Goal: Task Accomplishment & Management: Complete application form

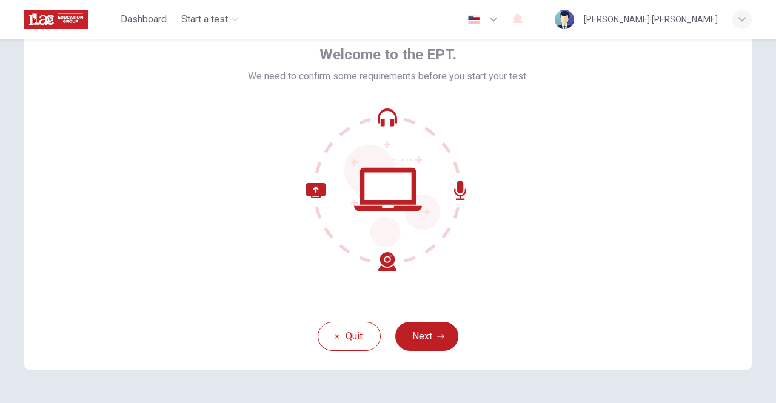
scroll to position [65, 0]
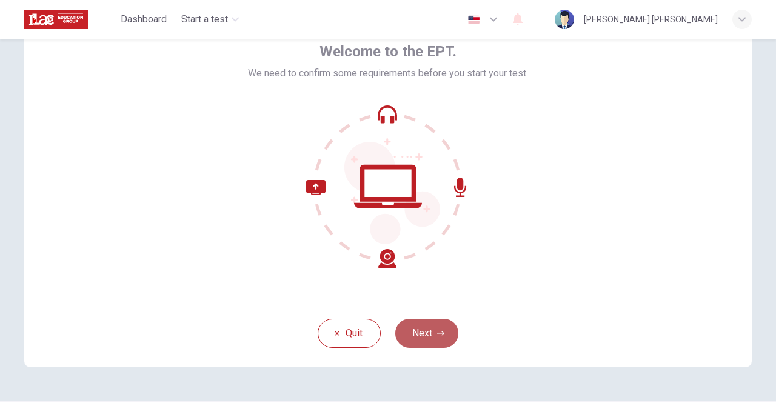
click at [423, 328] on button "Next" at bounding box center [426, 333] width 63 height 29
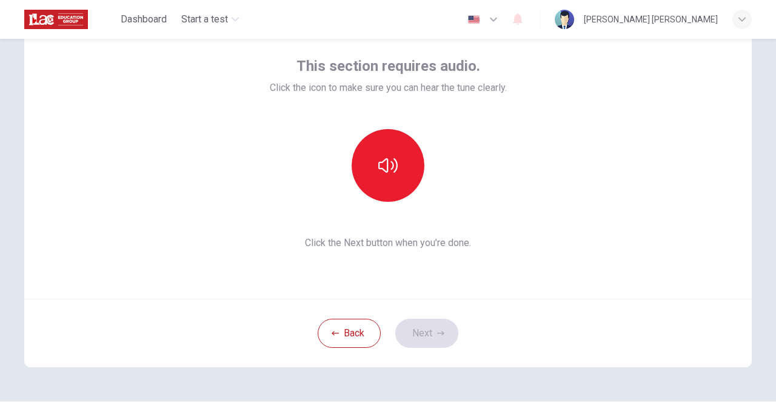
click at [678, 106] on div "This section requires audio. Click the icon to make sure you can hear the tune …" at bounding box center [388, 153] width 728 height 291
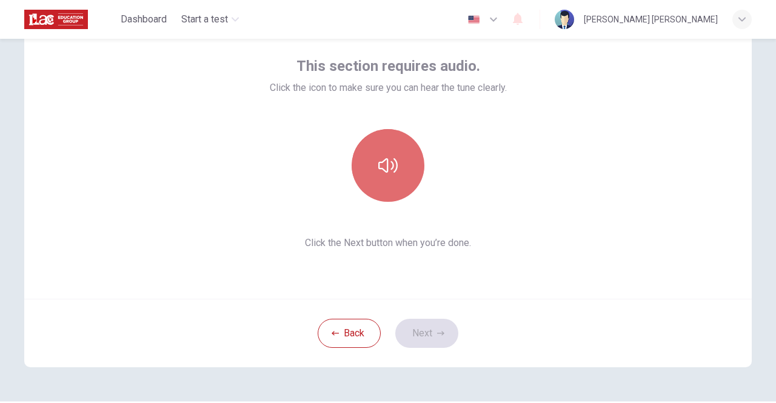
click at [392, 166] on icon "button" at bounding box center [387, 165] width 19 height 19
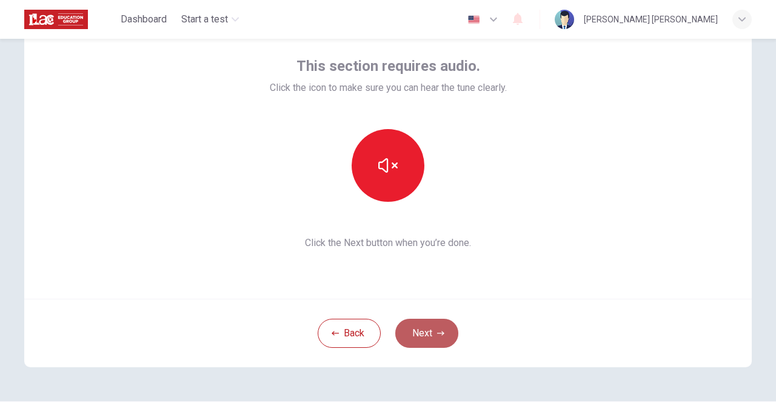
click at [422, 328] on button "Next" at bounding box center [426, 333] width 63 height 29
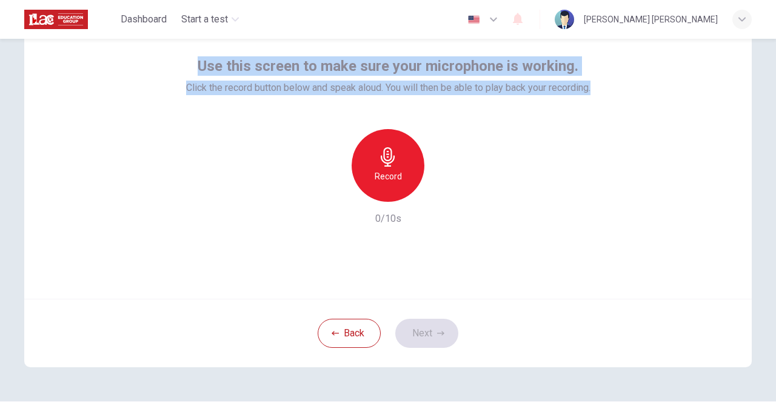
drag, startPoint x: 195, startPoint y: 64, endPoint x: 664, endPoint y: 81, distance: 468.6
click at [664, 81] on div "Use this screen to make sure your microphone is working. Click the record butto…" at bounding box center [388, 153] width 728 height 291
copy div "Use this screen to make sure your microphone is working. Click the record butto…"
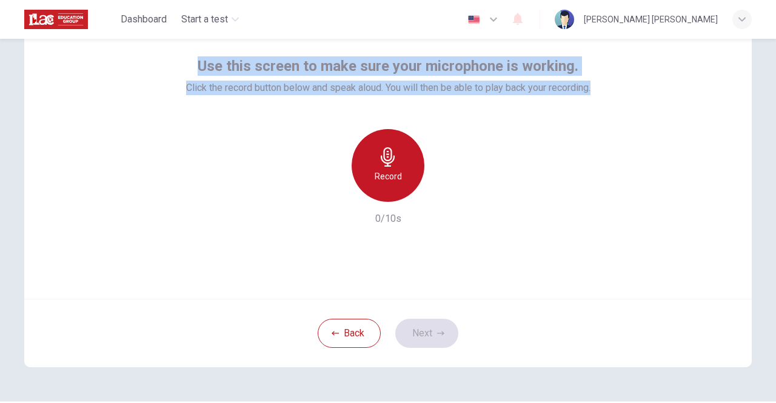
click at [382, 181] on h6 "Record" at bounding box center [388, 176] width 27 height 15
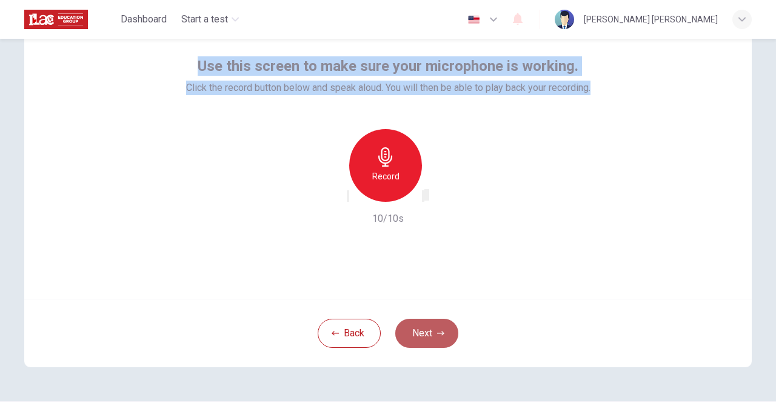
click at [441, 334] on icon "button" at bounding box center [440, 333] width 7 height 7
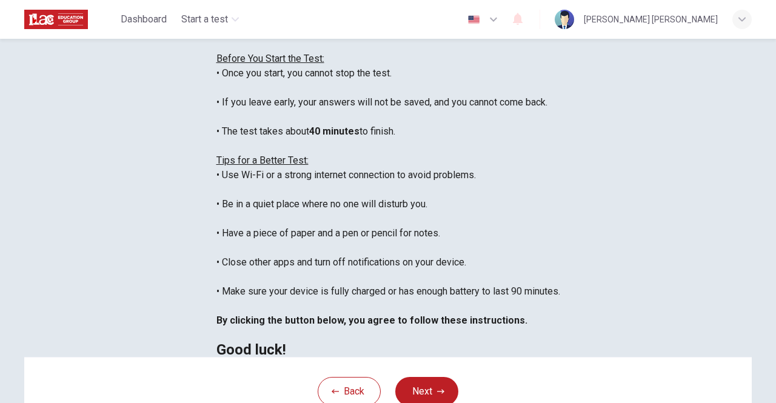
scroll to position [271, 0]
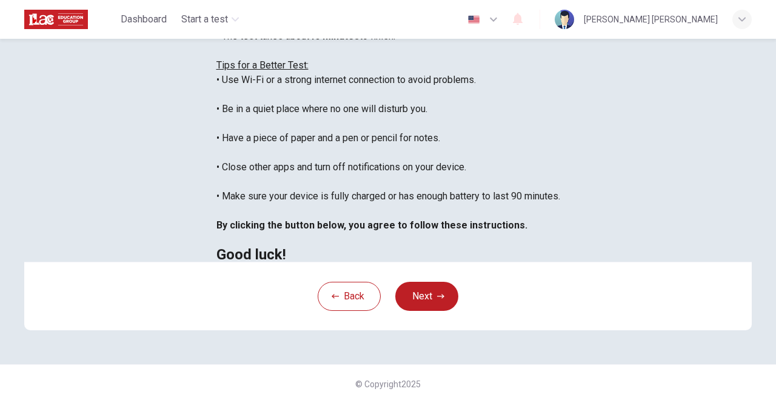
click at [678, 287] on div "Back Next" at bounding box center [388, 296] width 728 height 69
click at [433, 294] on button "Next" at bounding box center [426, 296] width 63 height 29
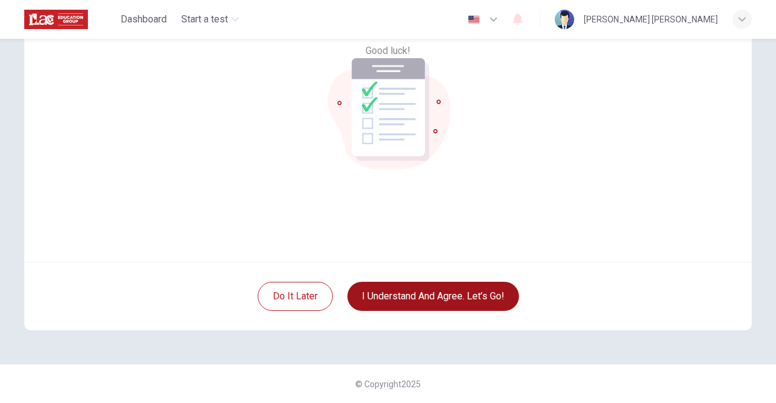
scroll to position [101, 0]
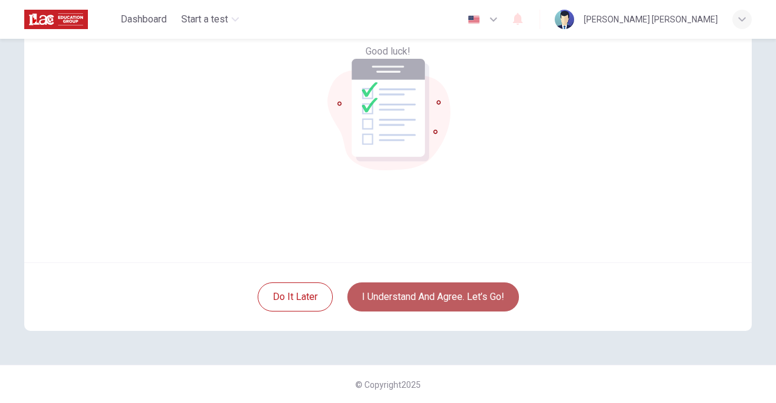
click at [479, 300] on button "I understand and agree. Let’s go!" at bounding box center [434, 297] width 172 height 29
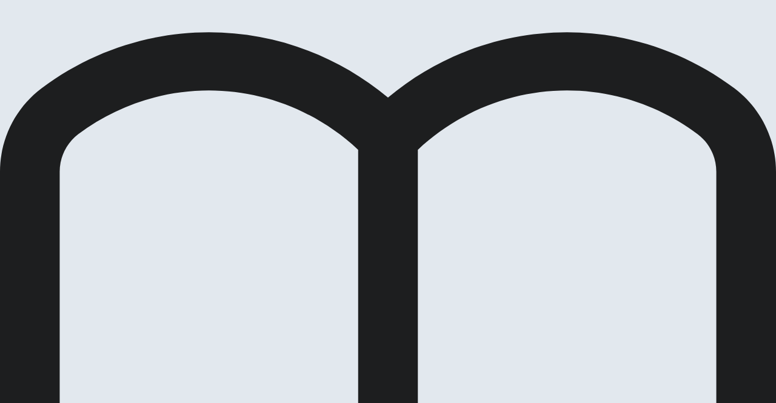
scroll to position [72, 0]
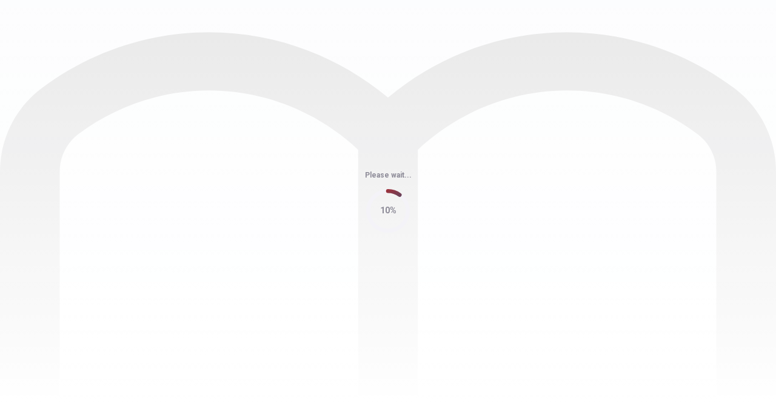
scroll to position [0, 0]
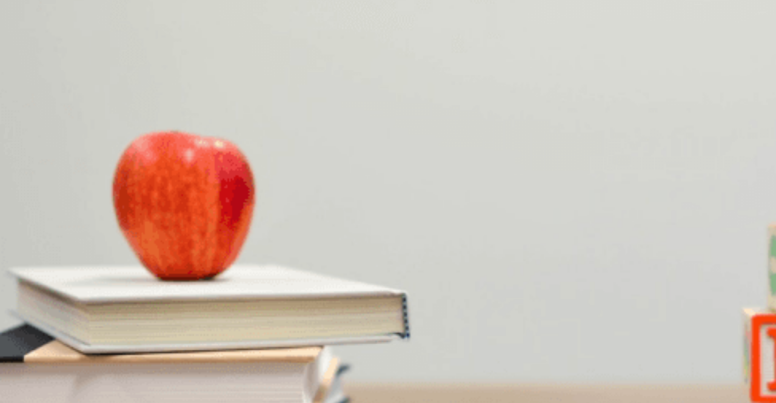
scroll to position [0, 0]
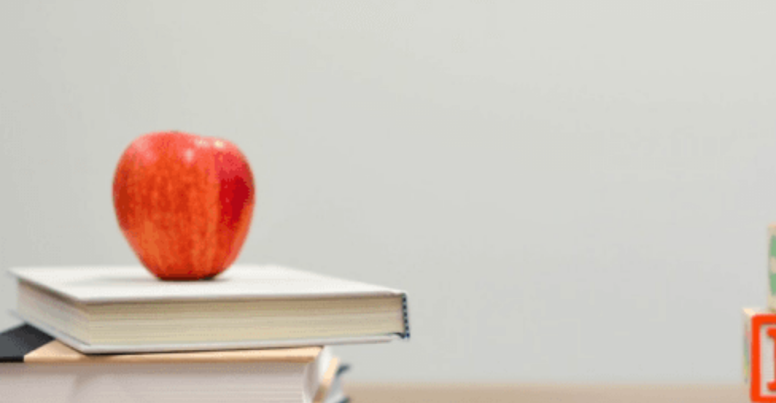
scroll to position [1, 0]
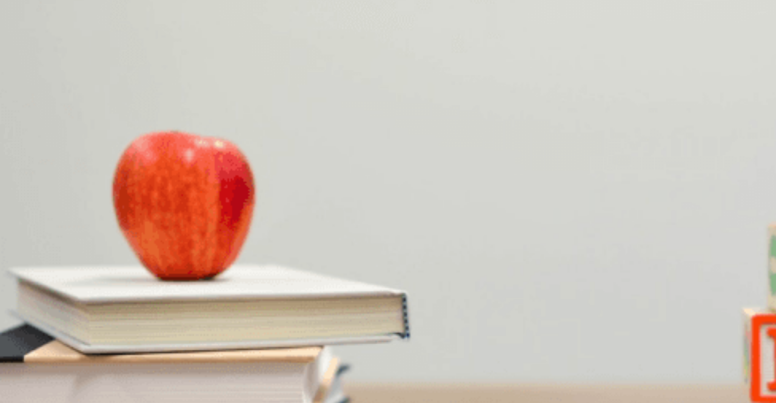
scroll to position [0, 0]
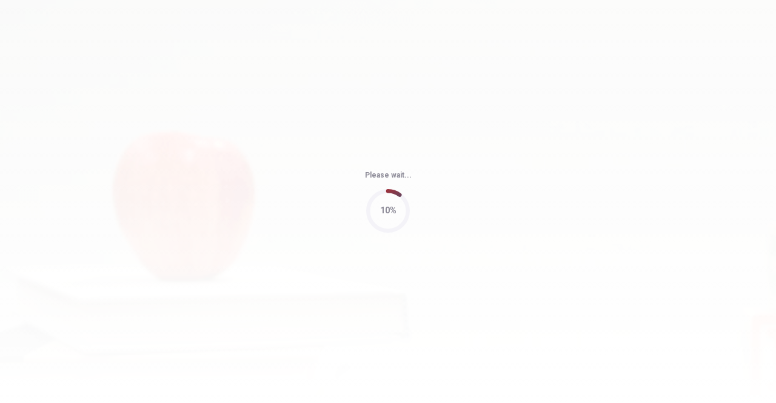
type input "93"
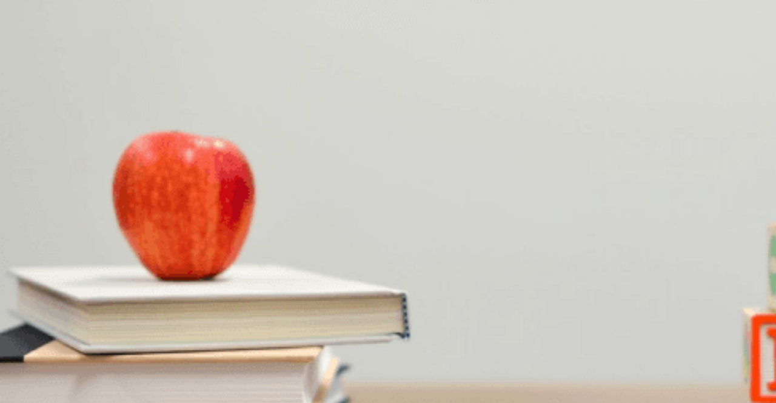
scroll to position [889, 0]
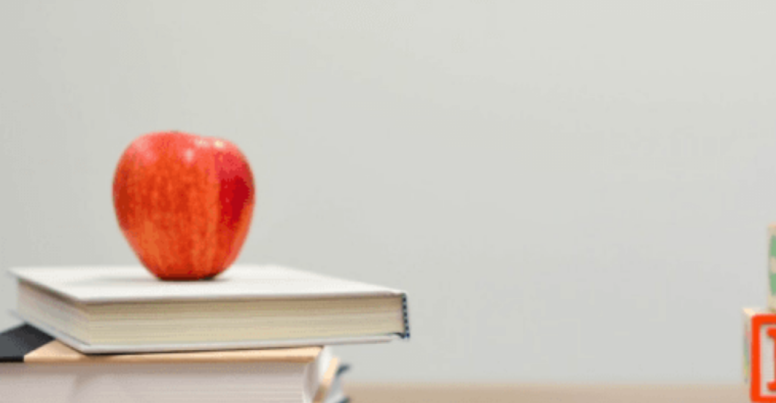
scroll to position [539, 0]
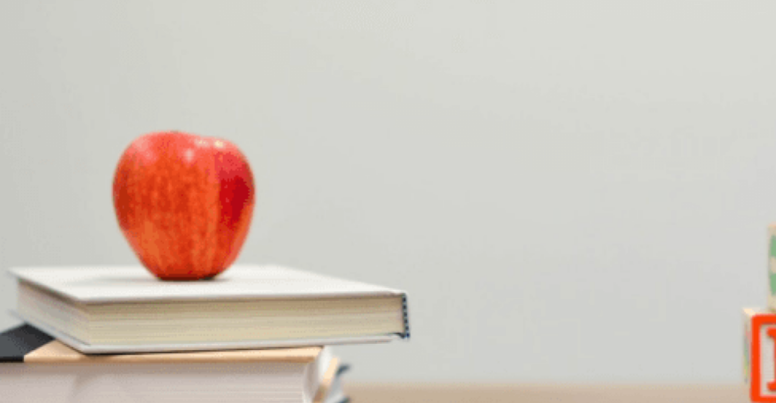
drag, startPoint x: 749, startPoint y: 391, endPoint x: 774, endPoint y: 47, distance: 344.9
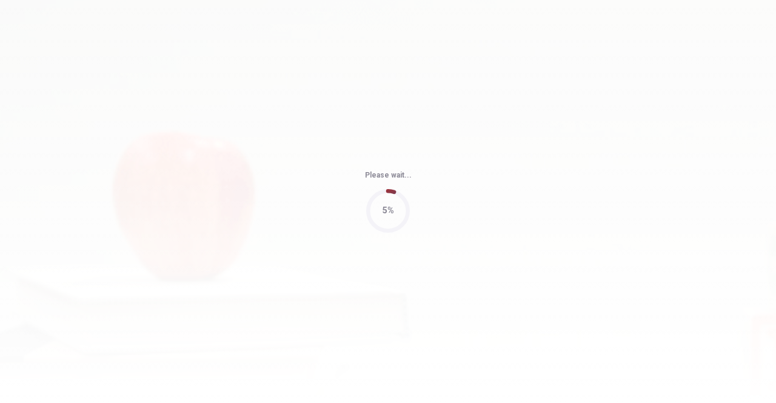
type input "69"
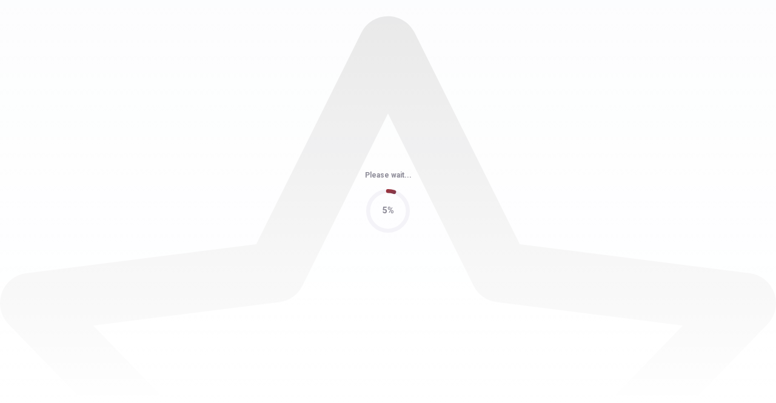
scroll to position [0, 0]
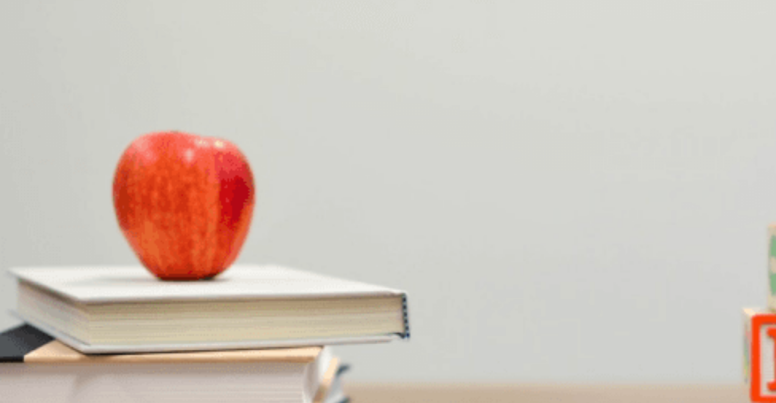
drag, startPoint x: 750, startPoint y: 109, endPoint x: 747, endPoint y: 148, distance: 39.5
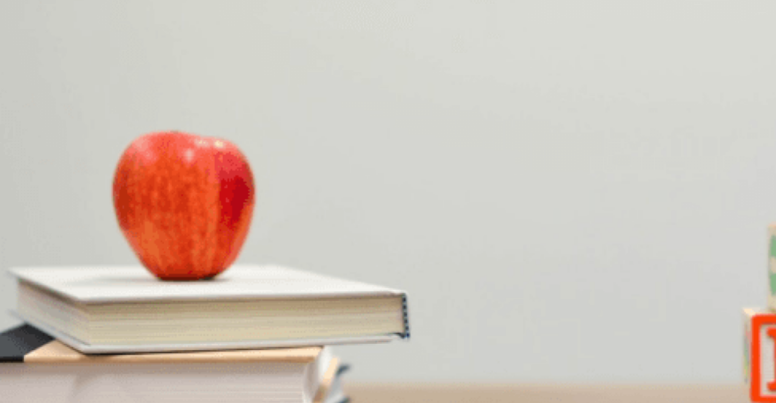
scroll to position [98, 0]
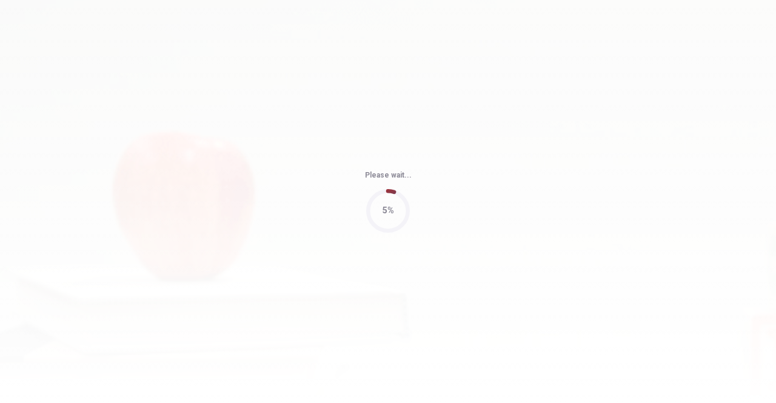
type input "88"
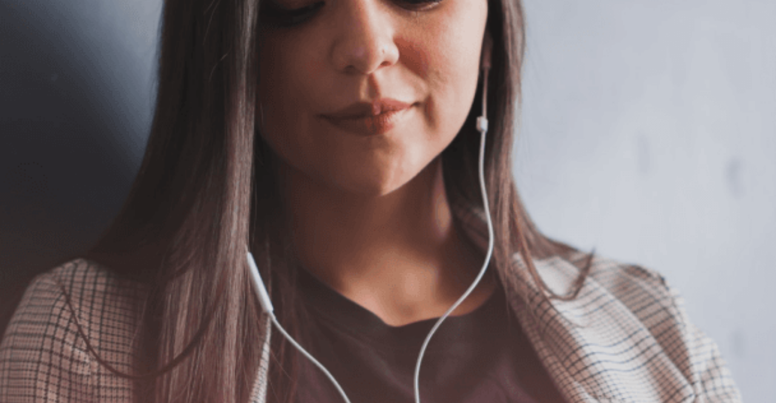
scroll to position [0, 0]
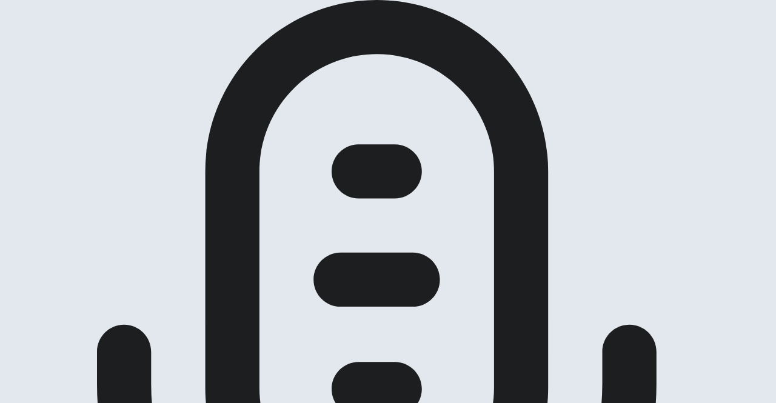
scroll to position [251, 0]
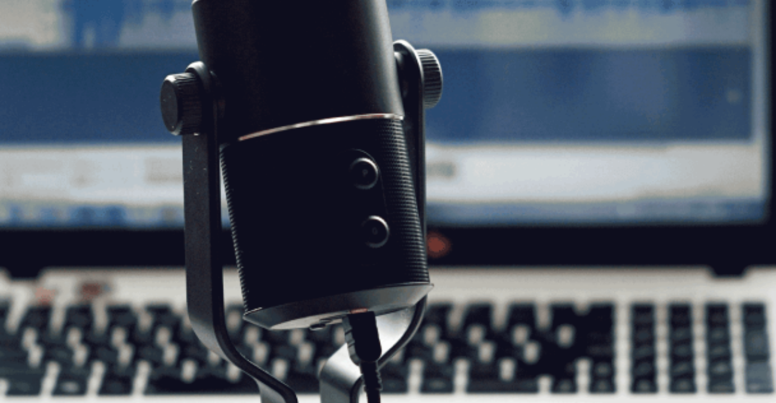
scroll to position [137, 0]
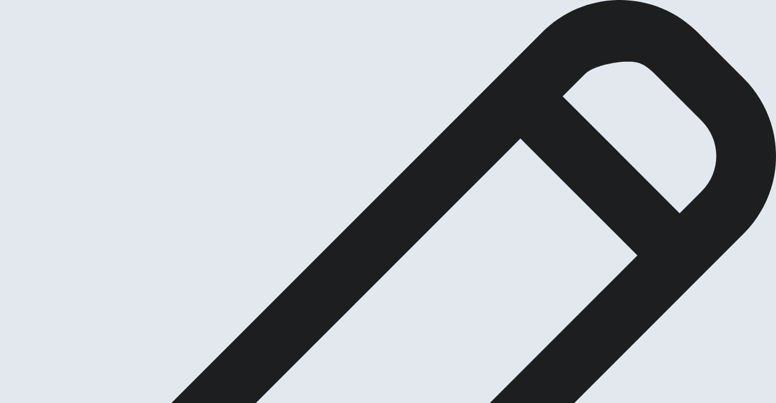
scroll to position [62, 0]
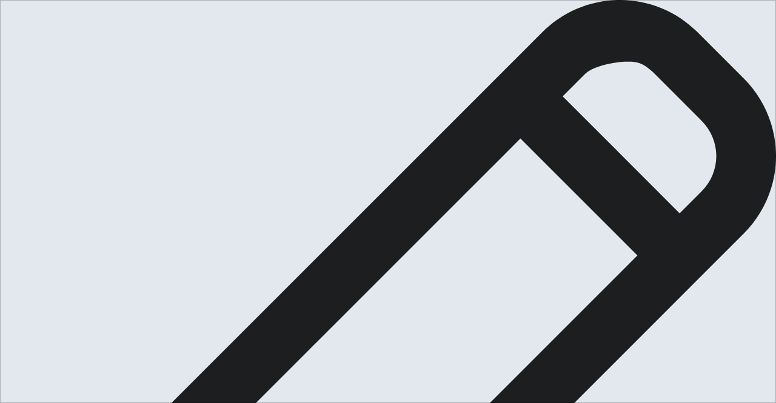
type textarea "I SEE A FAMILY SING FOR [PERSON_NAME], MOTHER AND TREE CHILDREN TOGETHER, WALKI…"
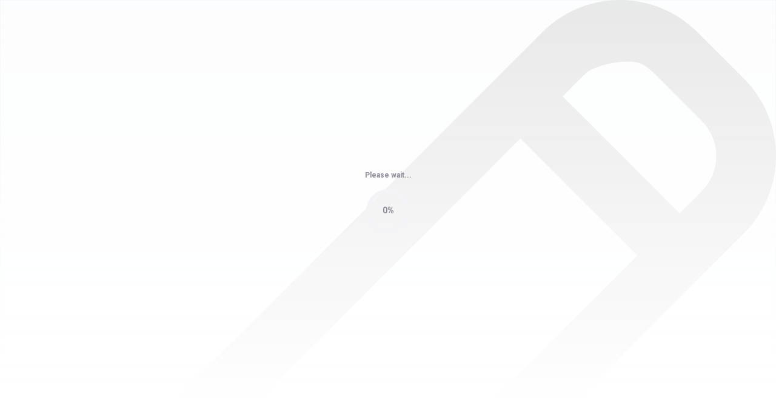
scroll to position [0, 0]
